Goal: Information Seeking & Learning: Check status

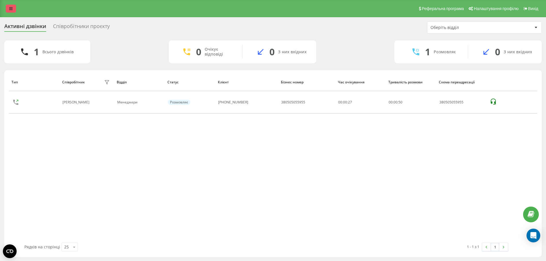
click at [11, 11] on link at bounding box center [11, 9] width 10 height 8
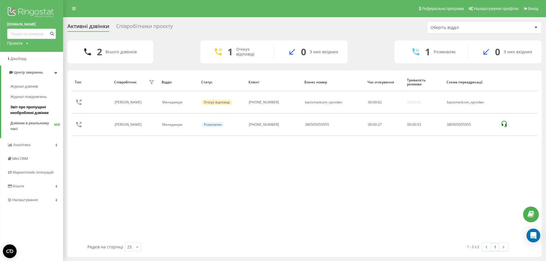
click at [22, 108] on span "Звіт про пропущені необроблені дзвінки" at bounding box center [35, 109] width 50 height 11
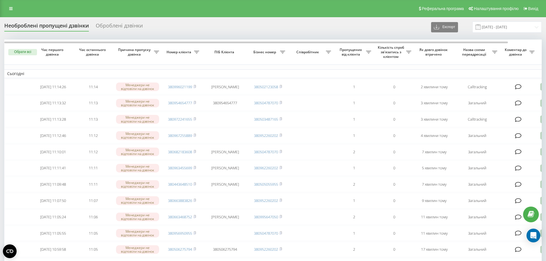
click at [19, 10] on div "Реферальна програма Налаштування профілю Вихід" at bounding box center [273, 8] width 546 height 17
click at [10, 9] on icon at bounding box center [10, 9] width 3 height 4
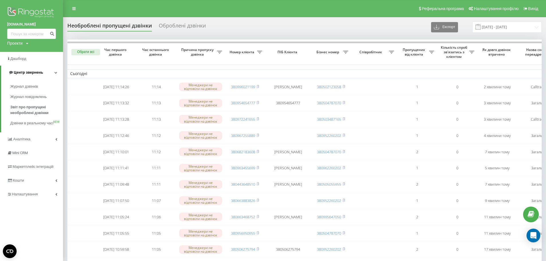
click at [22, 71] on span "Центр звернень" at bounding box center [28, 72] width 29 height 4
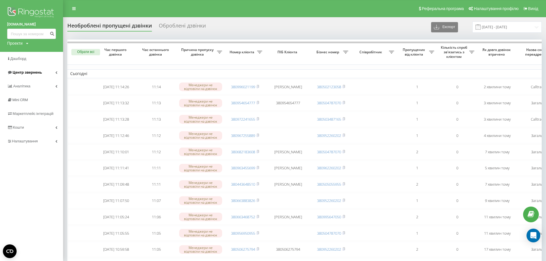
click at [55, 72] on link "Центр звернень" at bounding box center [31, 73] width 63 height 14
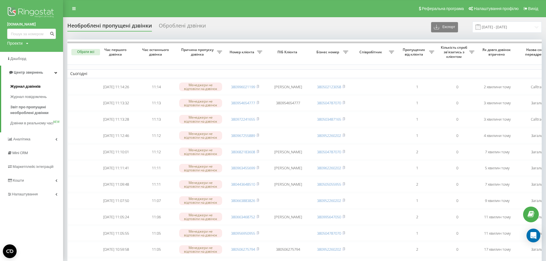
click at [31, 85] on span "Журнал дзвінків" at bounding box center [25, 87] width 30 height 6
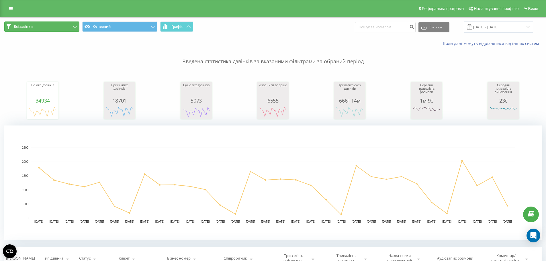
click at [71, 26] on button "Всі дзвінки" at bounding box center [41, 27] width 75 height 10
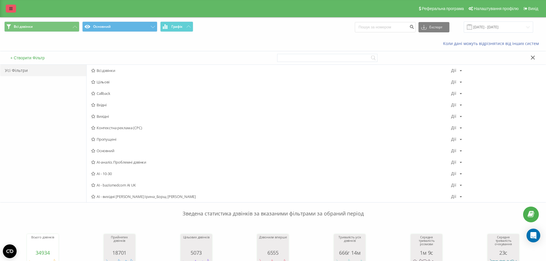
click at [9, 9] on link at bounding box center [11, 9] width 10 height 8
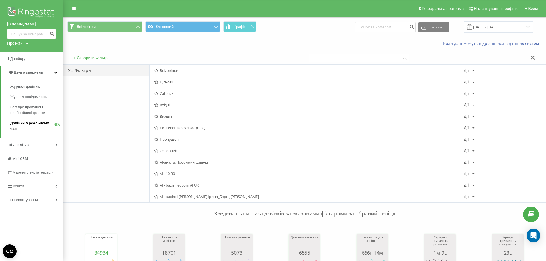
click at [36, 124] on span "Дзвінки в реальному часі" at bounding box center [32, 125] width 44 height 11
